Goal: Information Seeking & Learning: Find specific page/section

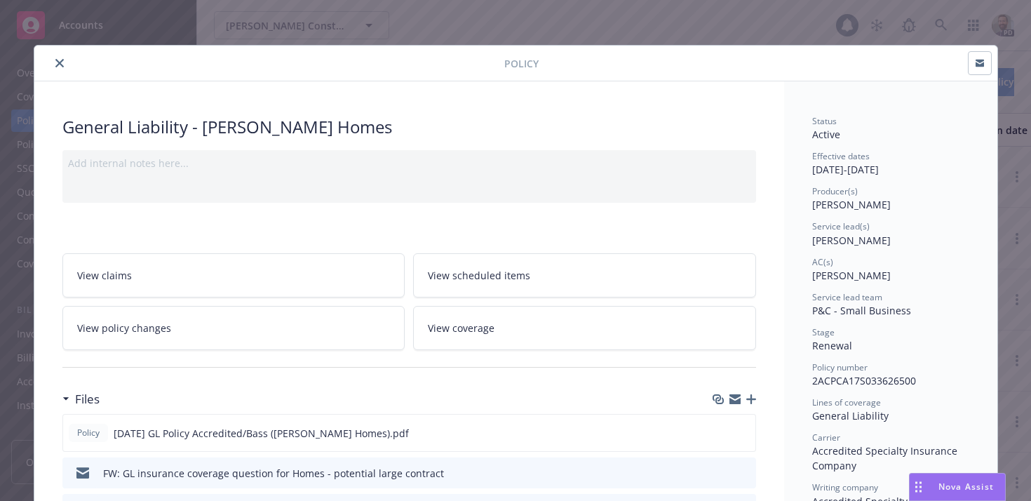
click at [57, 62] on icon "close" at bounding box center [59, 63] width 8 height 8
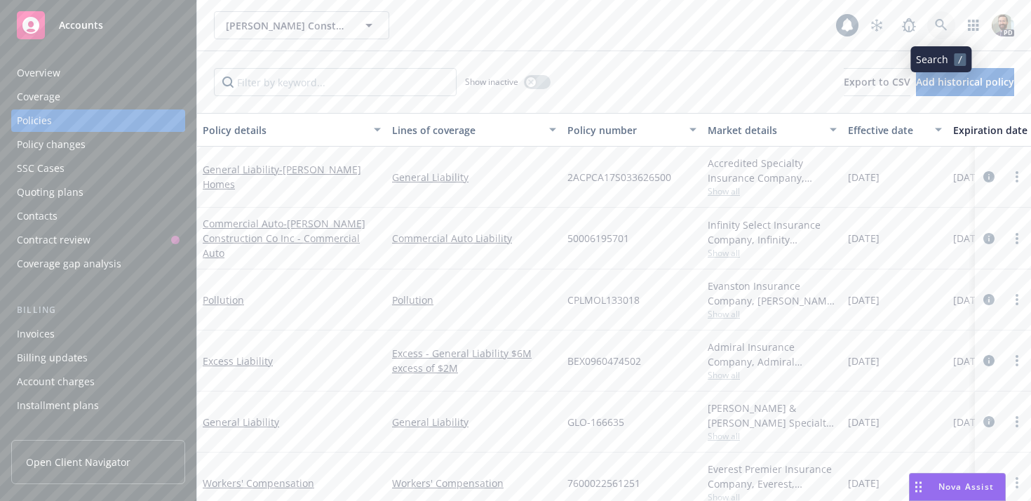
click at [940, 25] on icon at bounding box center [941, 25] width 12 height 12
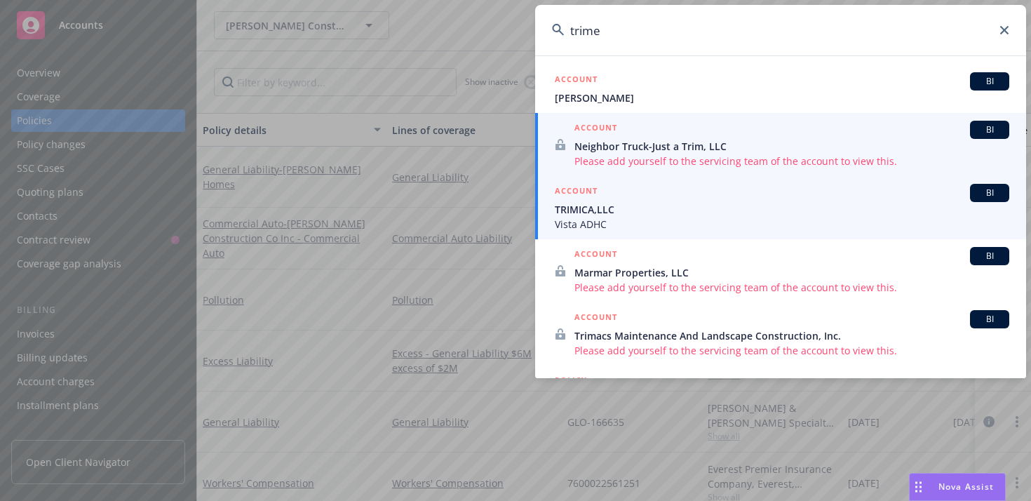
type input "trime"
click at [620, 219] on span "Vista ADHC" at bounding box center [782, 224] width 454 height 15
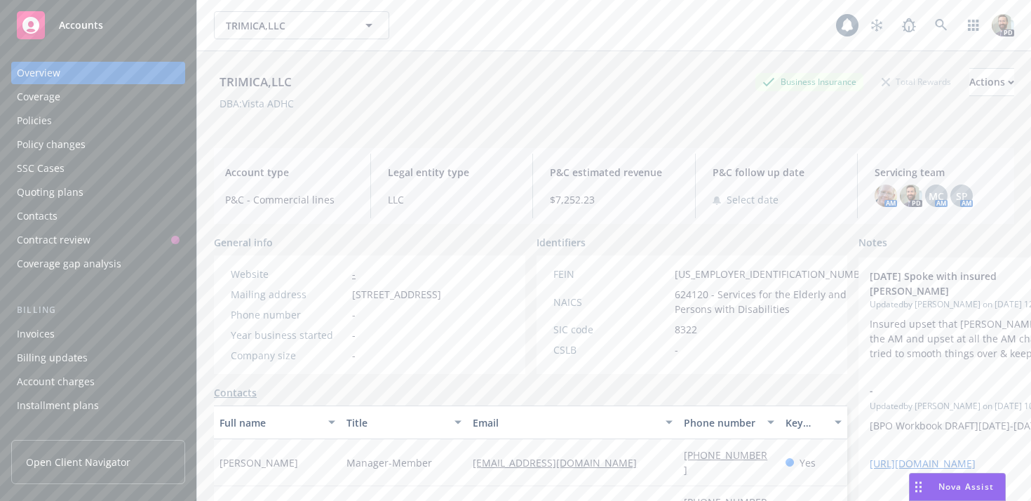
click at [40, 121] on div "Policies" at bounding box center [34, 120] width 35 height 22
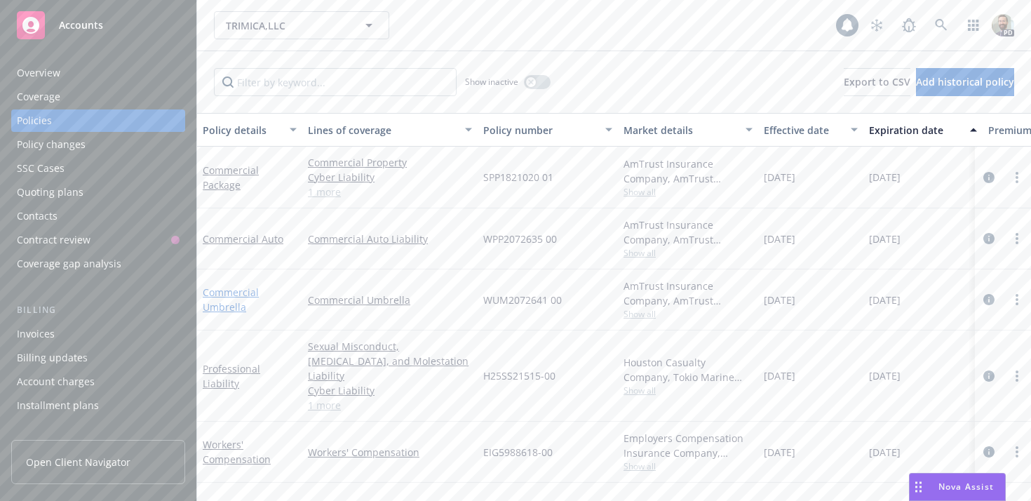
click at [218, 293] on link "Commercial Umbrella" at bounding box center [231, 299] width 56 height 28
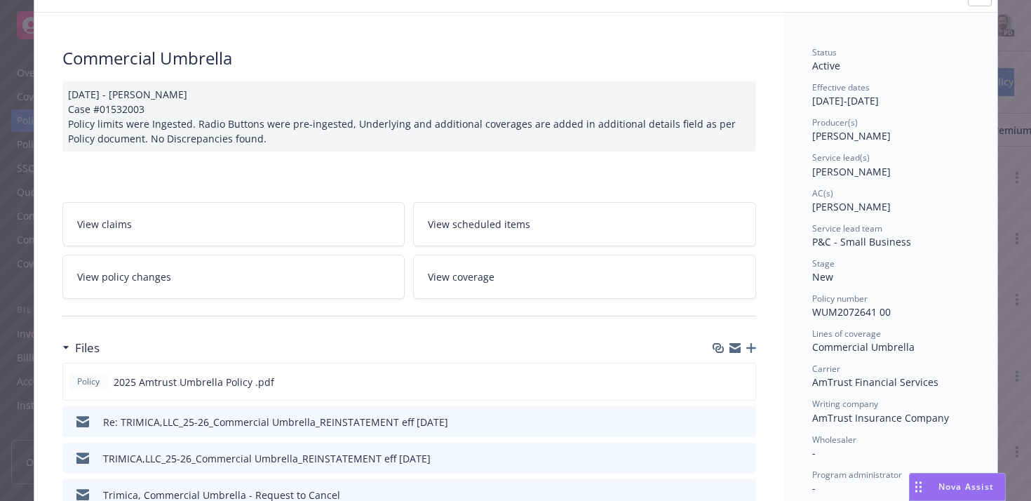
scroll to position [66, 0]
